Goal: Information Seeking & Learning: Learn about a topic

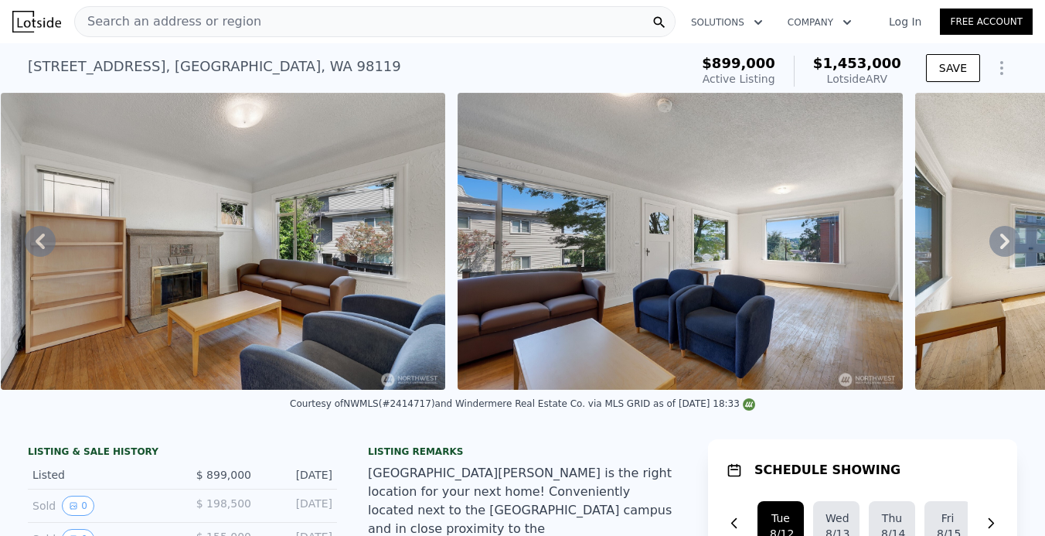
scroll to position [0, 1623]
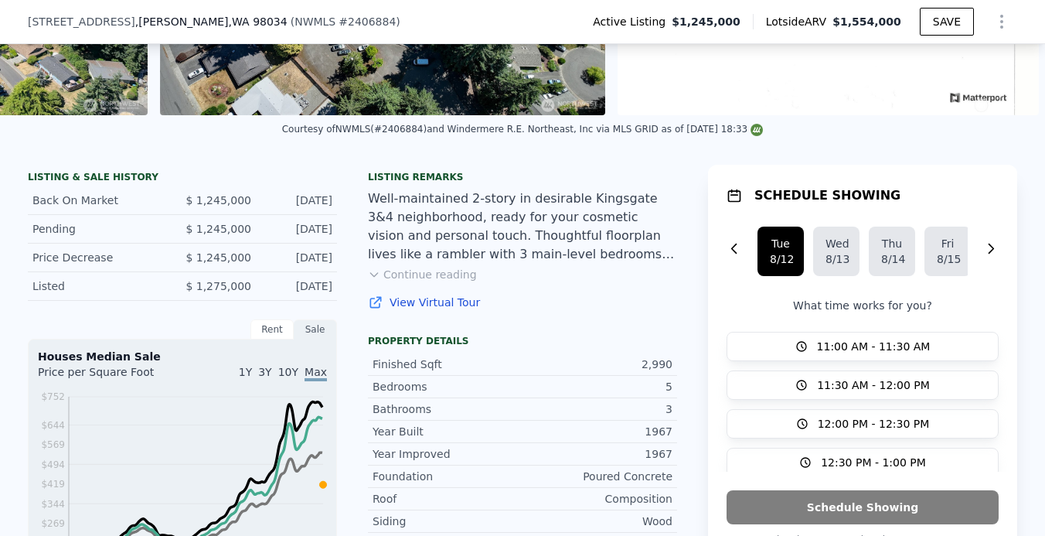
scroll to position [280, 0]
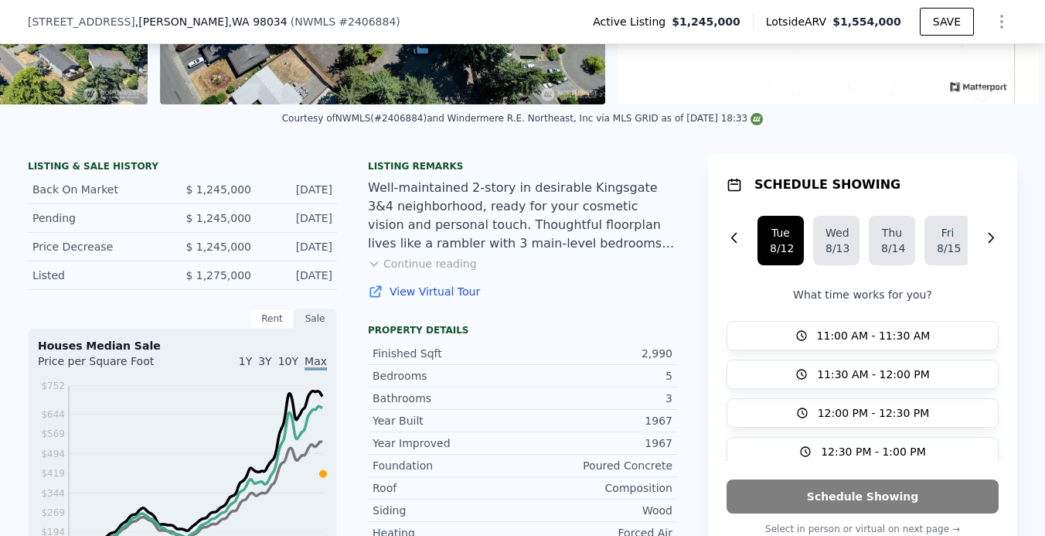
click at [446, 287] on link "View Virtual Tour" at bounding box center [522, 291] width 309 height 15
click at [451, 267] on button "Continue reading" at bounding box center [422, 263] width 109 height 15
